Goal: Communication & Community: Answer question/provide support

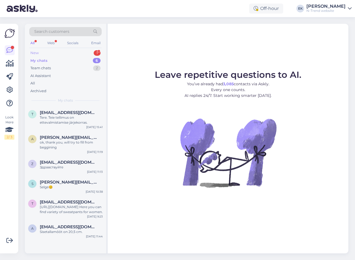
click at [43, 52] on div "New 1" at bounding box center [65, 53] width 72 height 8
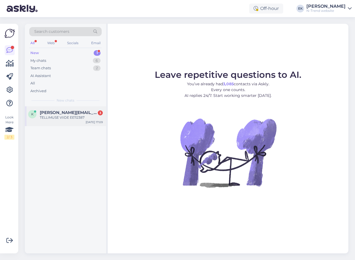
click at [74, 114] on span "[PERSON_NAME][EMAIL_ADDRESS][DOMAIN_NAME]" at bounding box center [68, 112] width 57 height 5
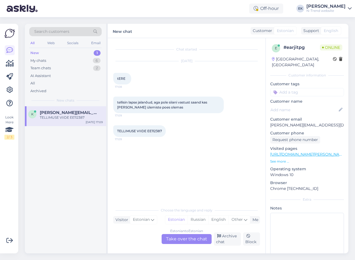
click at [153, 130] on span "TELLIMUSE VIIDE EE112387" at bounding box center [139, 131] width 45 height 4
copy div "EE112387 17:09"
click at [182, 238] on div "Estonian to Estonian Take over the chat" at bounding box center [187, 239] width 50 height 10
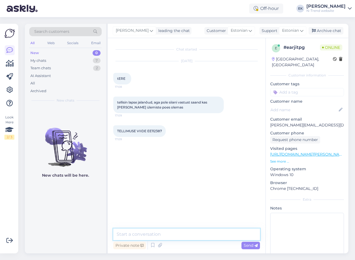
click at [178, 237] on textarea at bounding box center [186, 235] width 147 height 12
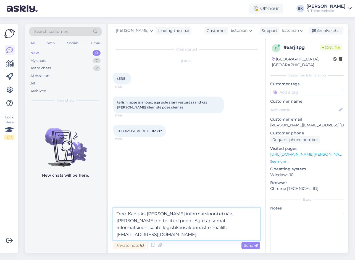
click at [146, 222] on textarea "Tere. Kahjuks [PERSON_NAME] informatsiooni ei näe, [PERSON_NAME] on tellitud po…" at bounding box center [186, 224] width 147 height 32
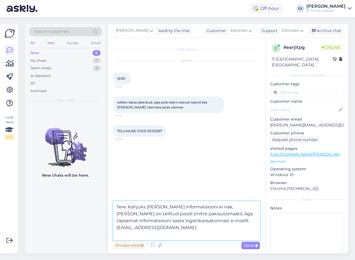
click at [177, 227] on textarea "Tere. Kahjuks [PERSON_NAME] informatsiooni ei näe, [PERSON_NAME] on tellitud po…" at bounding box center [186, 220] width 147 height 39
click at [204, 228] on textarea "Tere. Kahjuks [PERSON_NAME] informatsiooni ei näe, [PERSON_NAME] on tellitud po…" at bounding box center [186, 220] width 147 height 39
paste textarea "[PHONE_NUMBER]"
type textarea "Tere. Kahjuks [PERSON_NAME] informatsiooni ei näe, [PERSON_NAME] on tellitud po…"
click at [250, 245] on span "Send" at bounding box center [251, 245] width 14 height 5
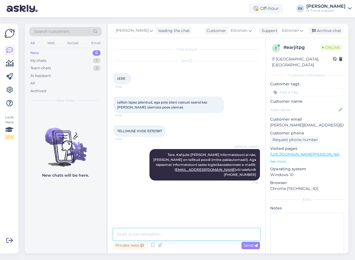
click at [142, 235] on textarea at bounding box center [186, 235] width 147 height 12
type textarea "S"
type textarea "Andmebaasis näen ainult, et [PERSON_NAME] on [PERSON_NAME]."
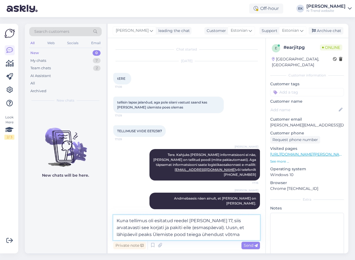
type textarea "Kuna tellimus oli esitatud reedel [PERSON_NAME] 17, siis arvatavasti see korjat…"
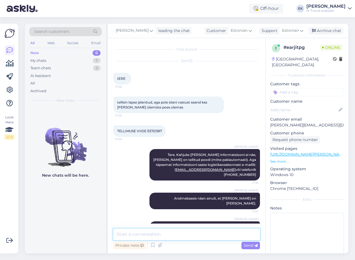
scroll to position [15, 0]
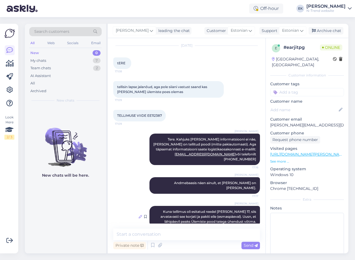
drag, startPoint x: 233, startPoint y: 207, endPoint x: 136, endPoint y: 207, distance: 97.6
click at [139, 215] on icon at bounding box center [140, 216] width 3 height 3
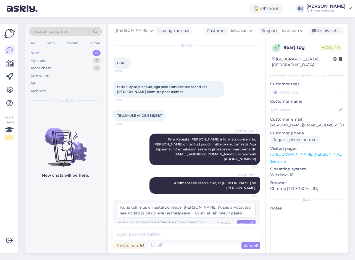
scroll to position [12, 0]
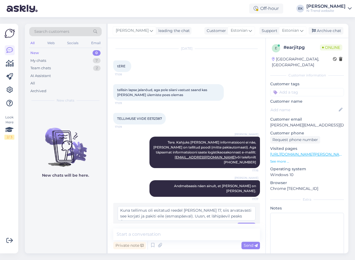
click at [204, 207] on textarea "Kuna tellimus oli esitatud reedel [PERSON_NAME] 17, siis arvatavasti see korjat…" at bounding box center [187, 213] width 138 height 14
type textarea "Kuna tellimus oli esitatud reedel [PERSON_NAME] 17, siis arvatavasti see korjat…"
click at [242, 224] on span "Edit" at bounding box center [247, 226] width 14 height 5
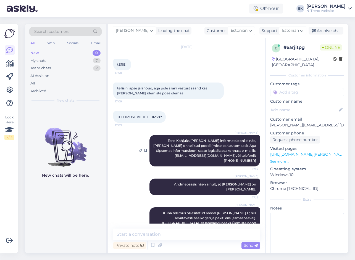
scroll to position [15, 0]
